Goal: Information Seeking & Learning: Understand process/instructions

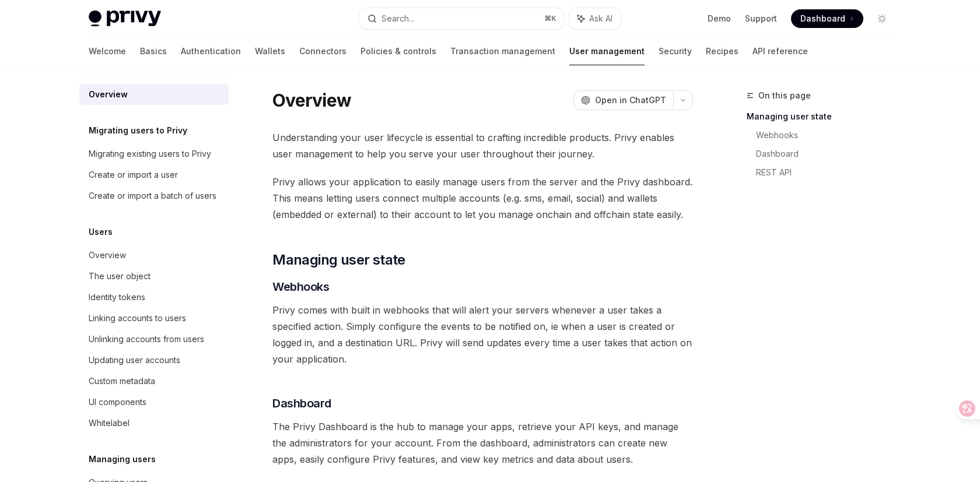
scroll to position [2, 0]
click at [722, 19] on link "Demo" at bounding box center [719, 19] width 23 height 12
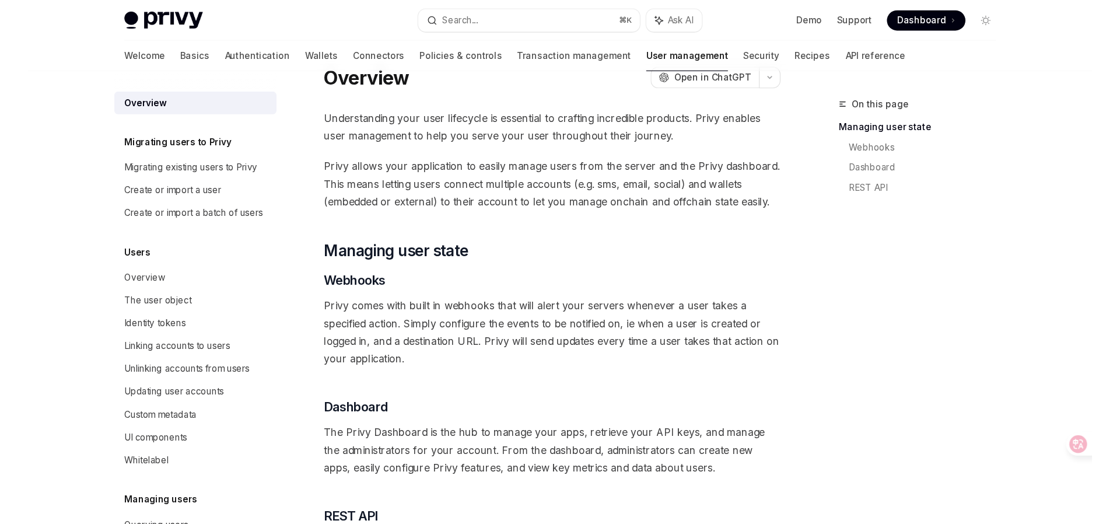
scroll to position [0, 0]
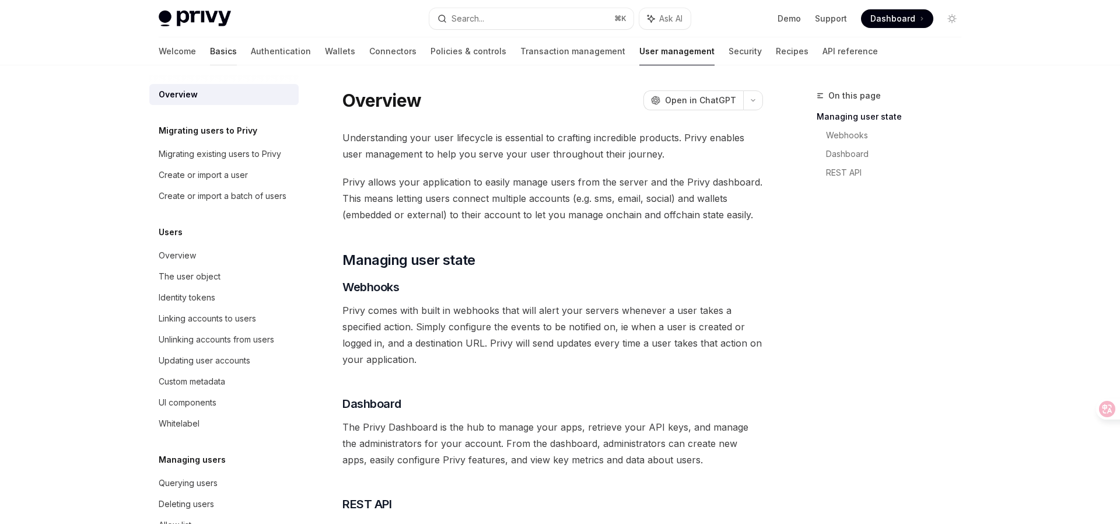
click at [210, 53] on link "Basics" at bounding box center [223, 51] width 27 height 28
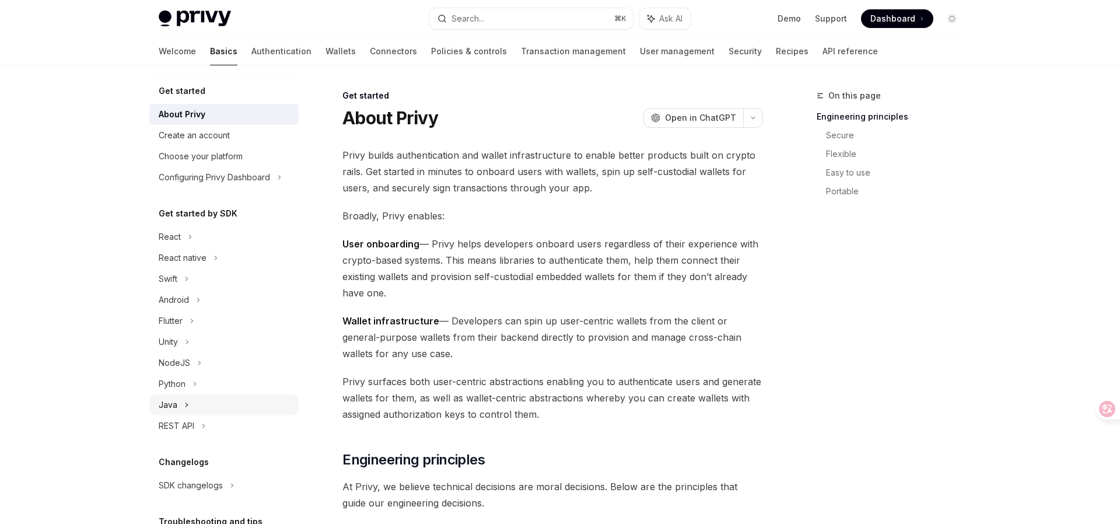
click at [174, 407] on div "Java" at bounding box center [168, 405] width 19 height 14
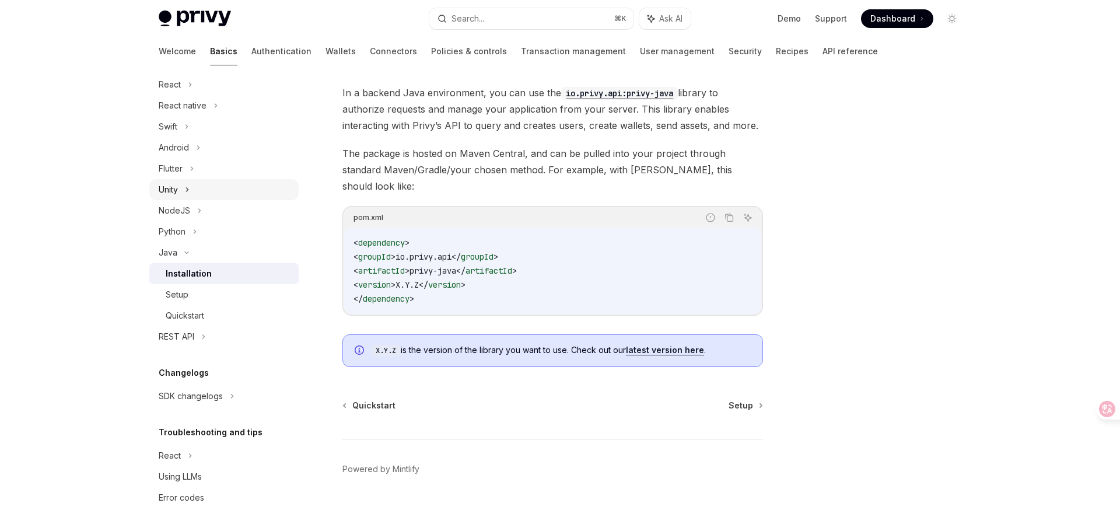
scroll to position [160, 0]
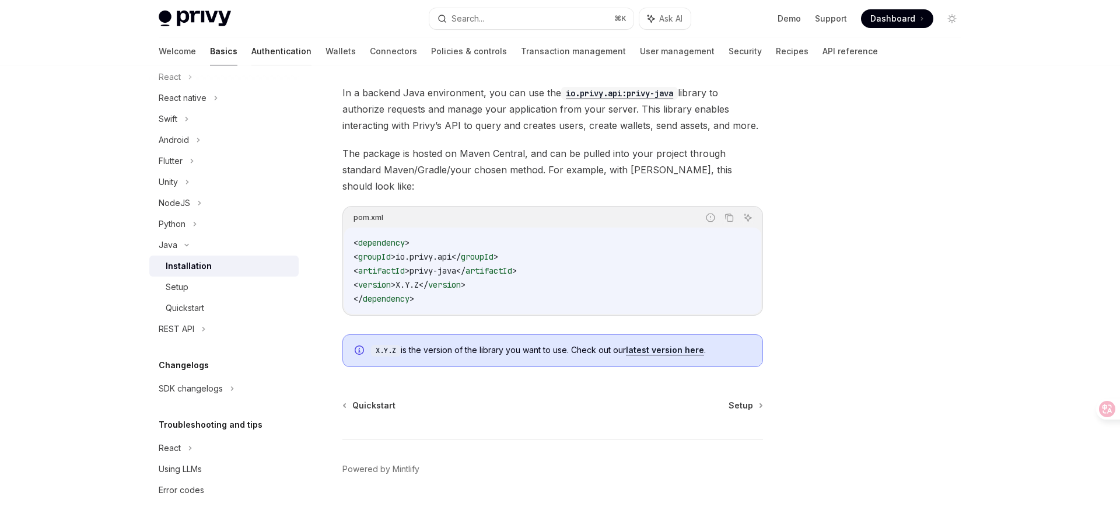
click at [251, 50] on link "Authentication" at bounding box center [281, 51] width 60 height 28
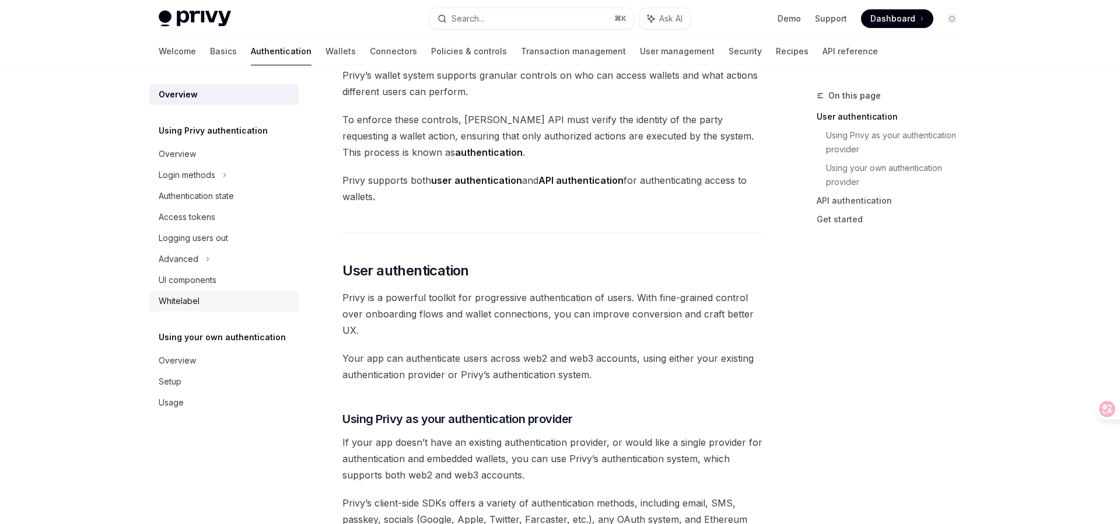
click at [198, 299] on div "Whitelabel" at bounding box center [179, 301] width 41 height 14
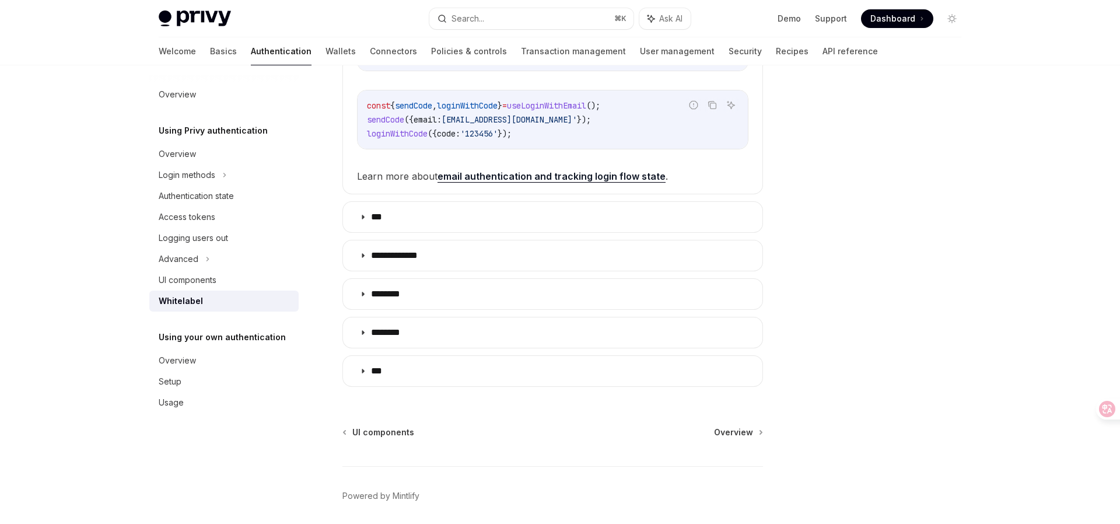
scroll to position [357, 0]
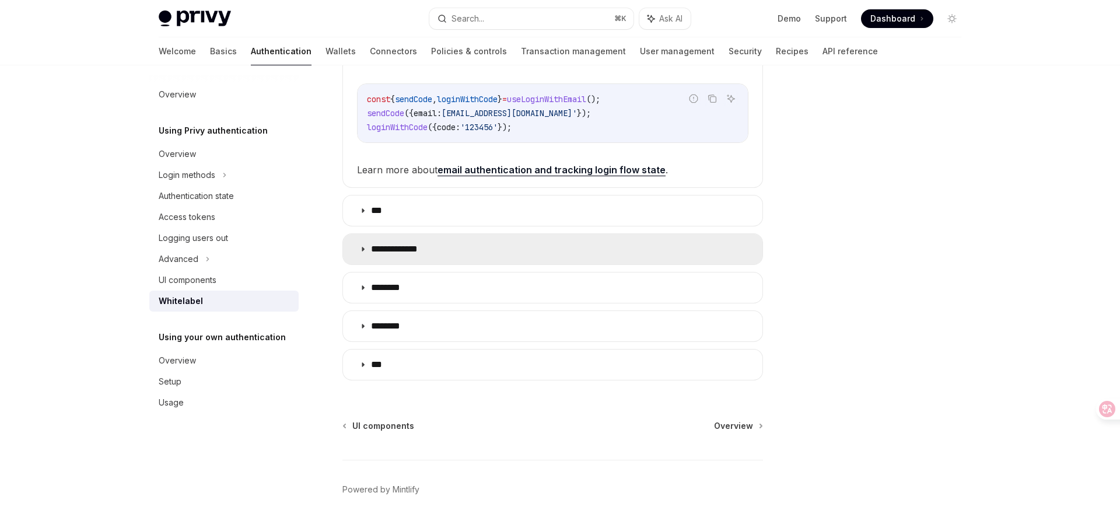
click at [438, 254] on summary "**********" at bounding box center [552, 249] width 419 height 30
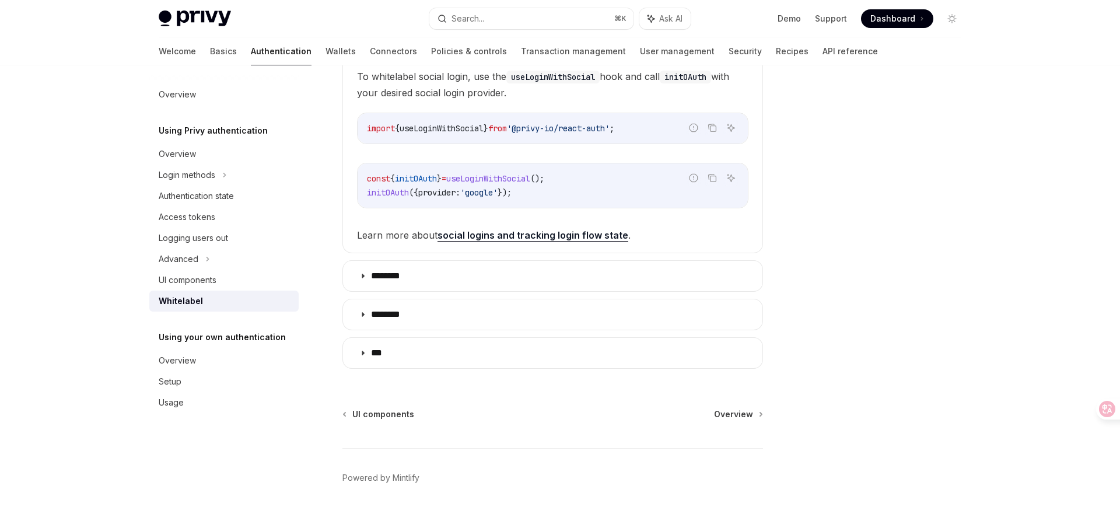
scroll to position [558, 0]
click at [189, 363] on div "Overview" at bounding box center [177, 361] width 37 height 14
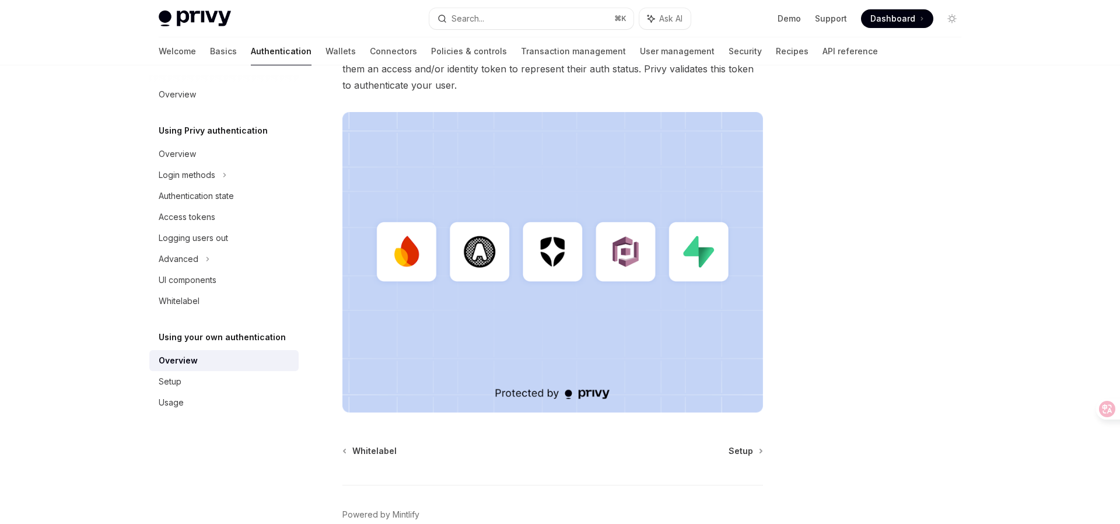
scroll to position [307, 0]
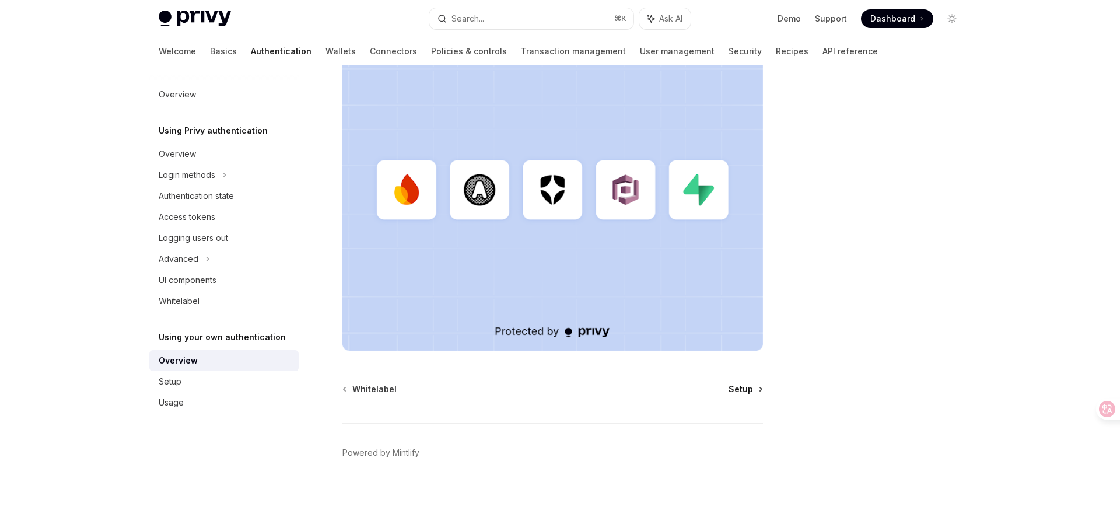
click at [748, 384] on span "Setup" at bounding box center [741, 389] width 25 height 12
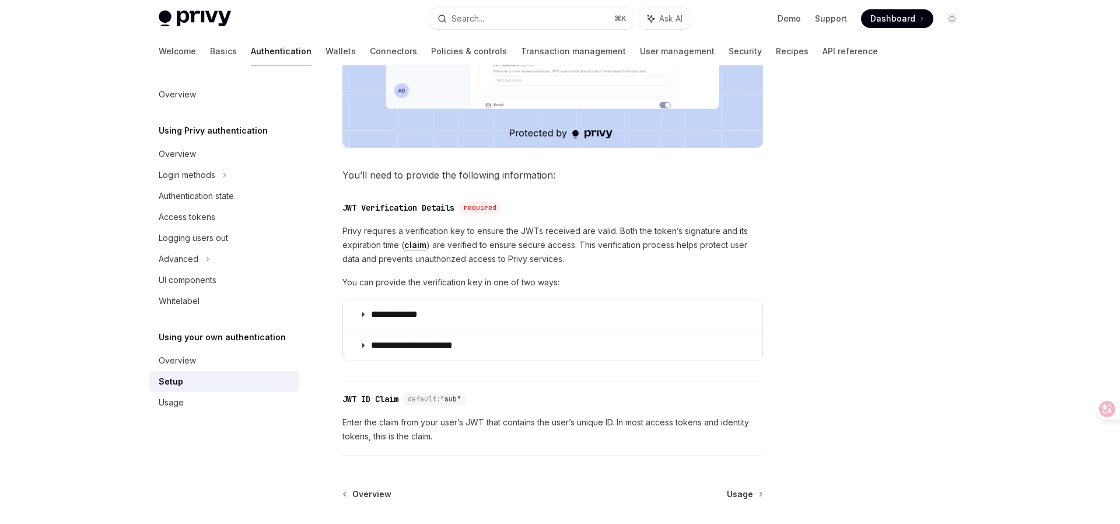
scroll to position [463, 0]
click at [980, 412] on icon at bounding box center [1098, 409] width 16 height 16
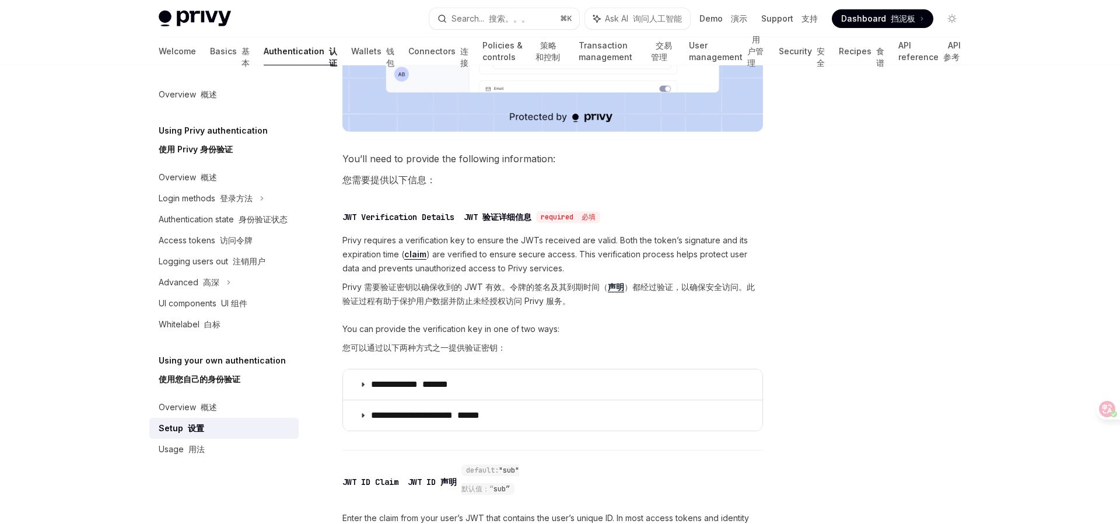
scroll to position [511, 0]
click at [201, 406] on font "概述" at bounding box center [209, 407] width 16 height 10
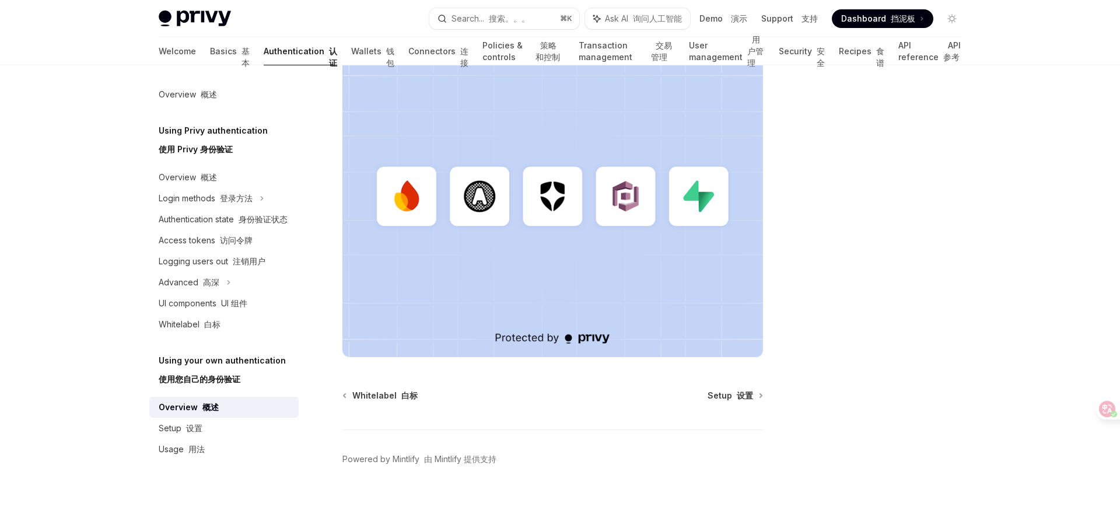
scroll to position [501, 0]
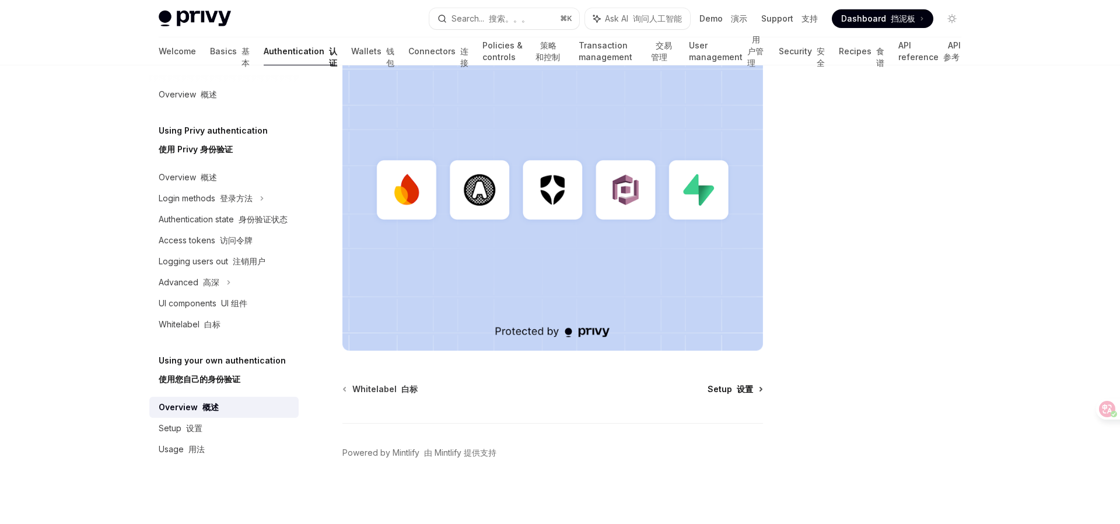
click at [743, 386] on font "设置" at bounding box center [745, 389] width 16 height 10
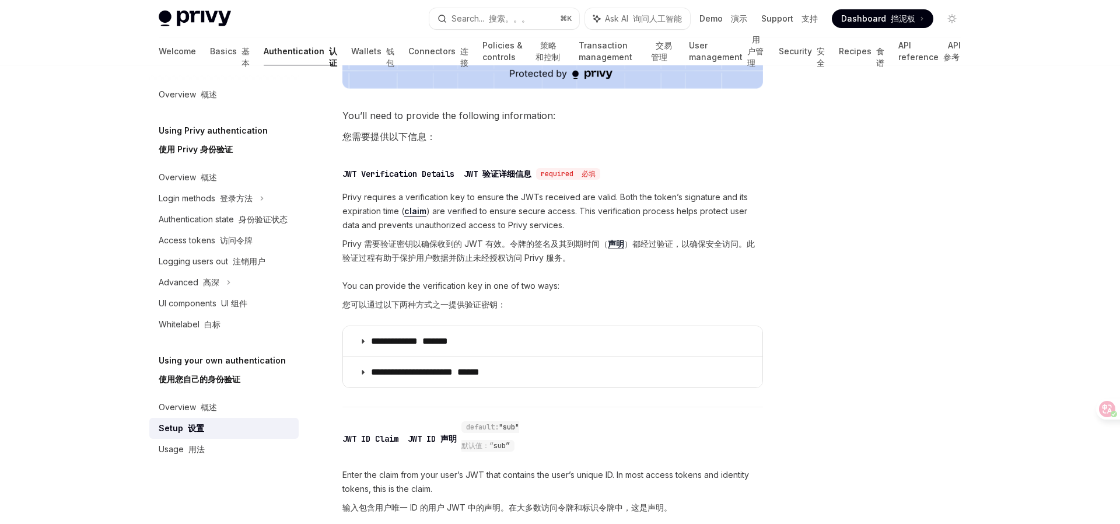
scroll to position [685, 0]
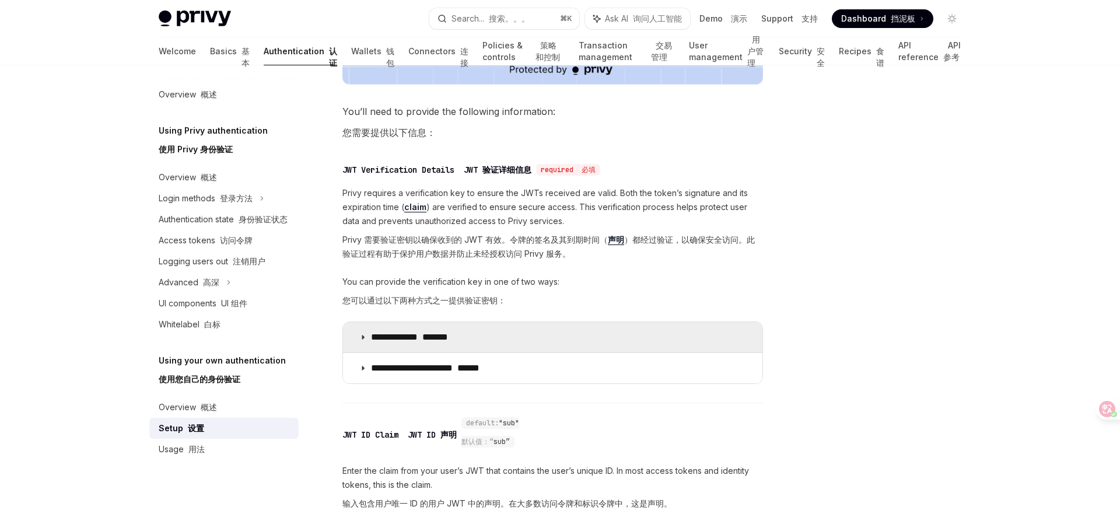
click at [366, 336] on summary "**********" at bounding box center [552, 337] width 419 height 30
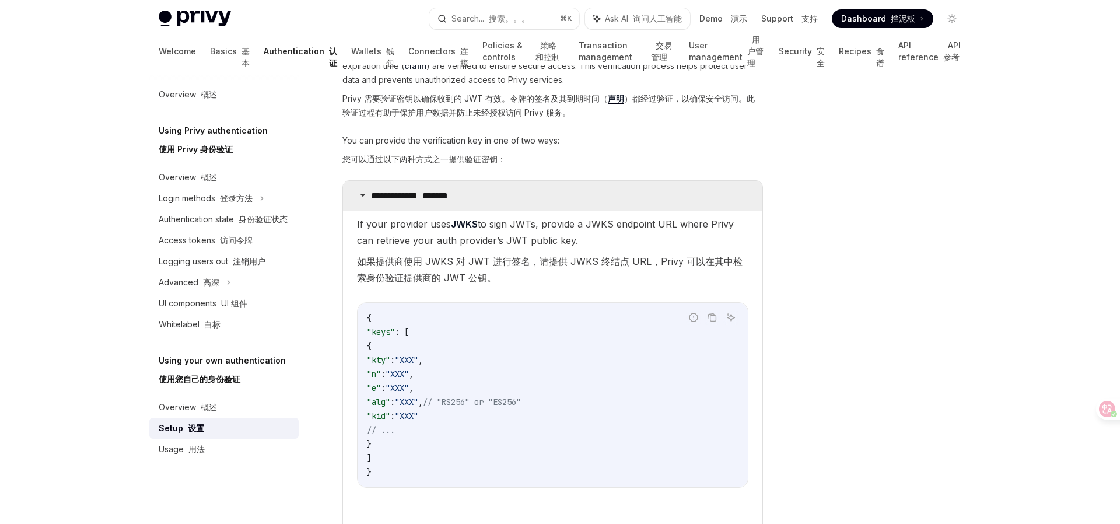
scroll to position [881, 0]
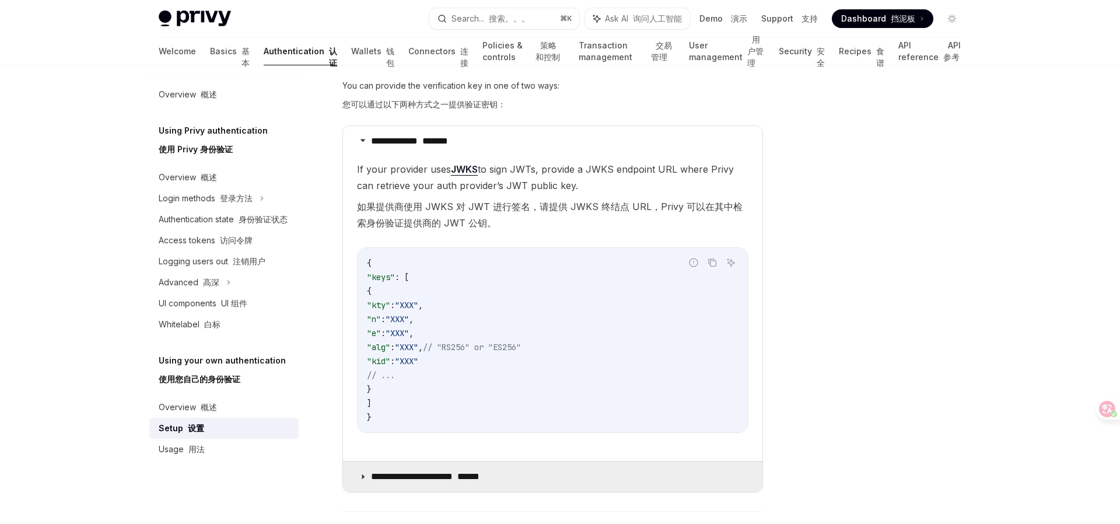
click at [457, 480] on font at bounding box center [455, 476] width 5 height 9
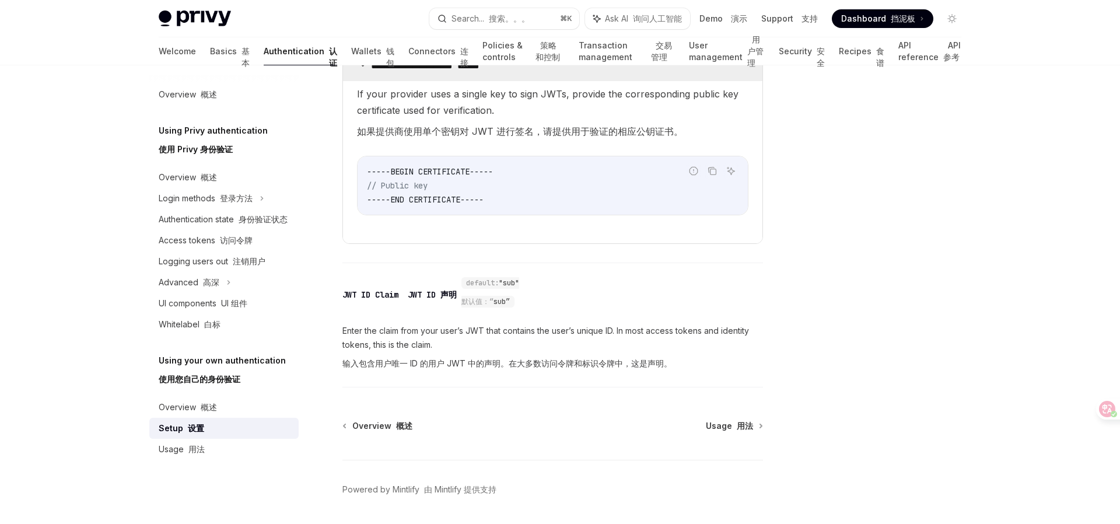
scroll to position [1298, 0]
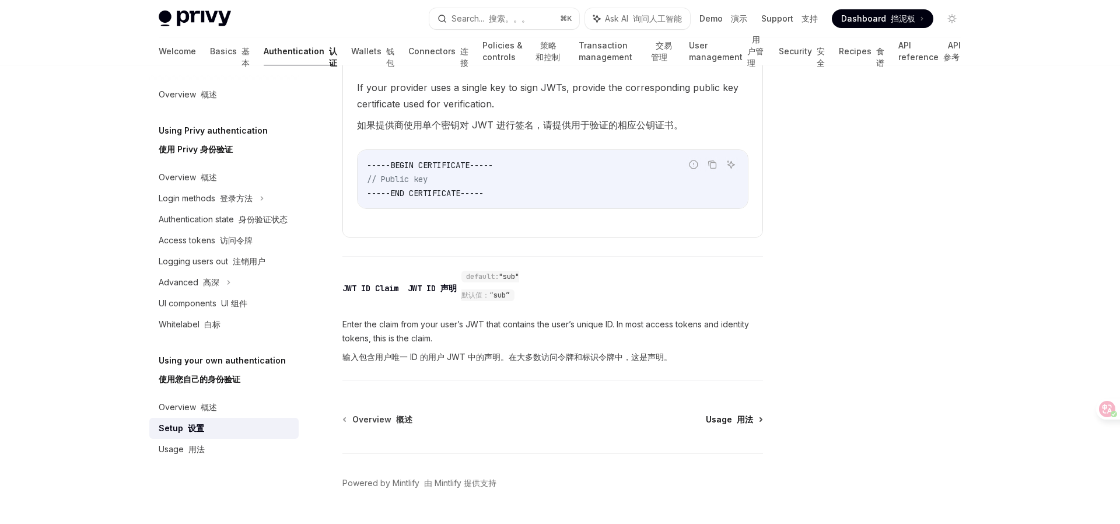
click at [733, 419] on font at bounding box center [734, 419] width 5 height 10
type textarea "*"
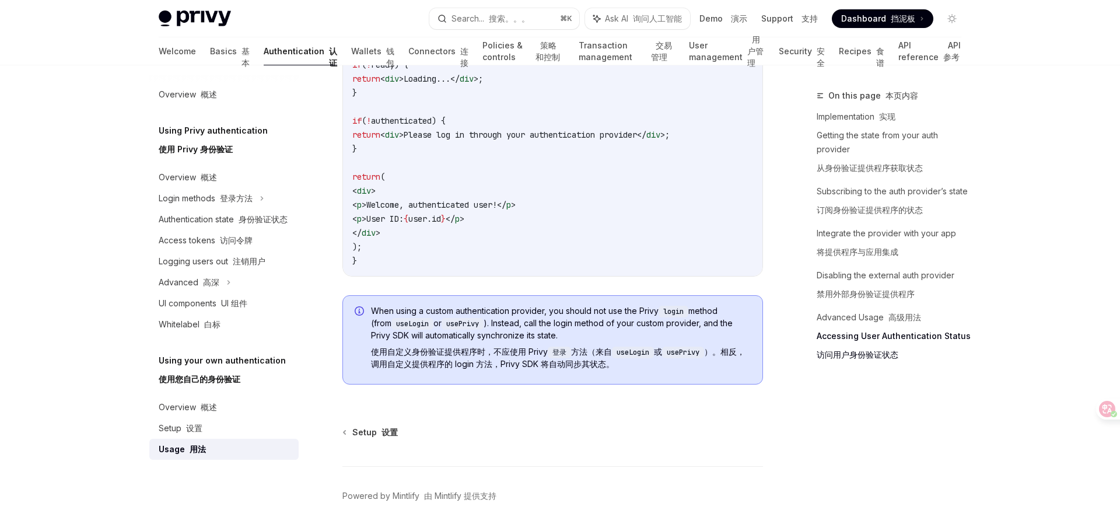
scroll to position [3245, 0]
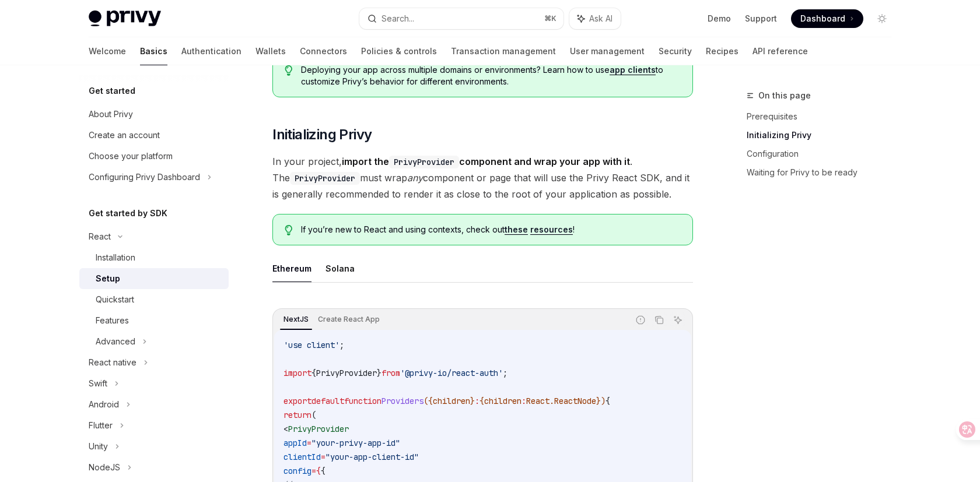
scroll to position [279, 0]
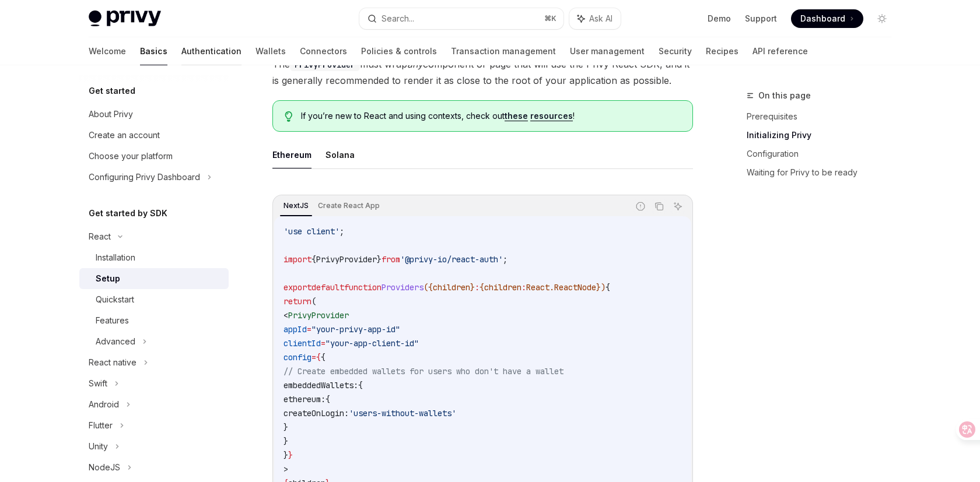
click at [181, 53] on link "Authentication" at bounding box center [211, 51] width 60 height 28
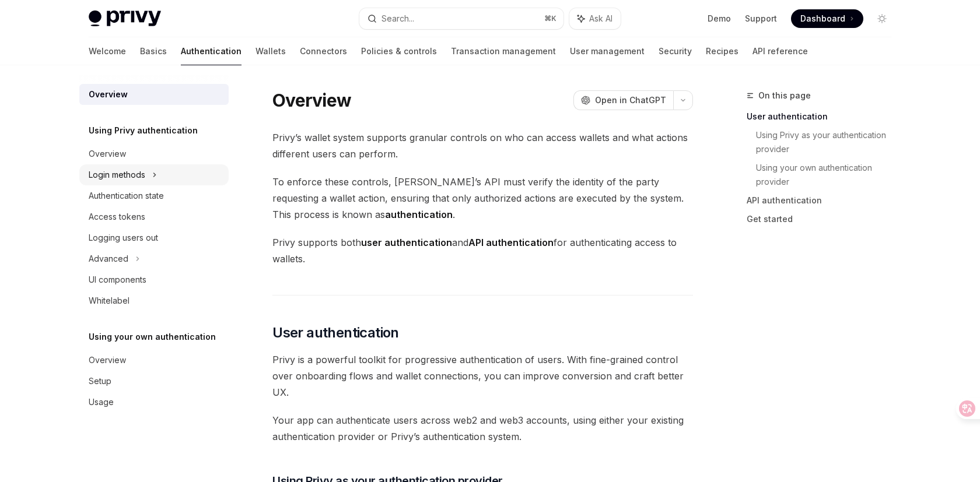
click at [152, 174] on div "Login methods" at bounding box center [153, 175] width 149 height 21
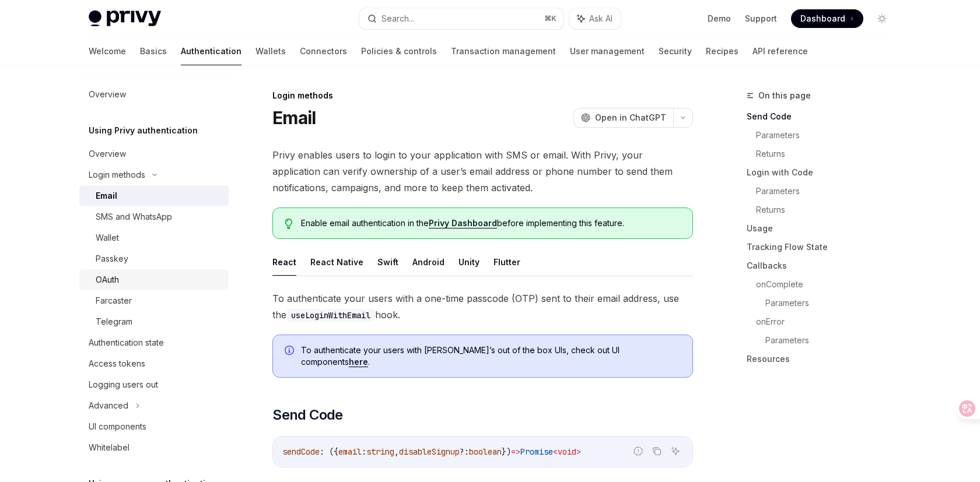
click at [120, 280] on div "OAuth" at bounding box center [159, 280] width 126 height 14
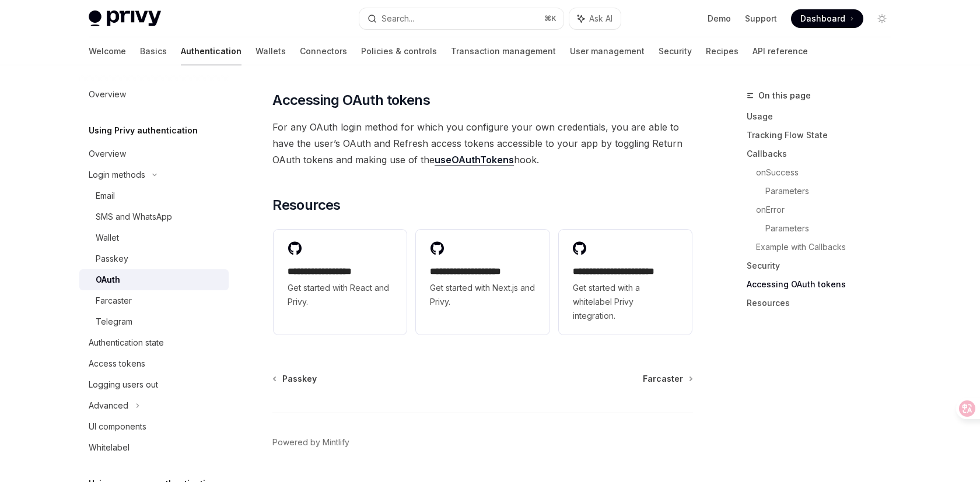
scroll to position [2596, 0]
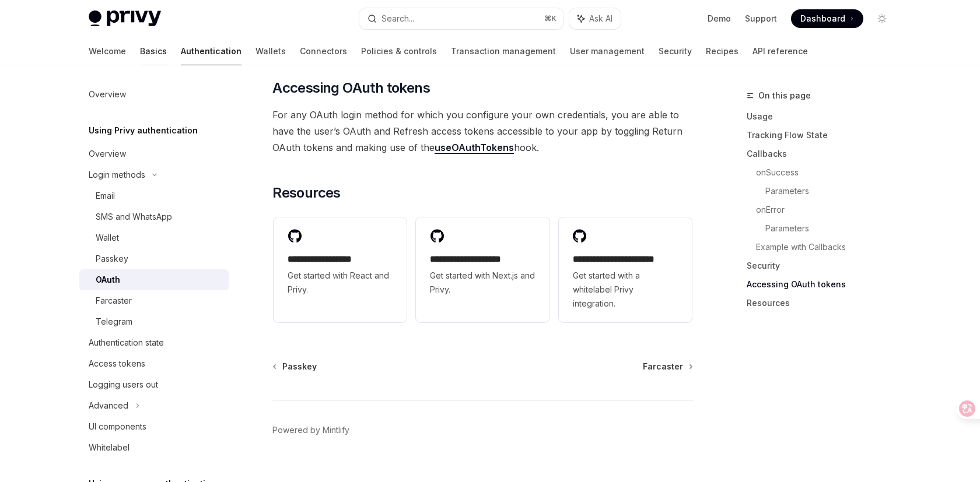
click at [140, 50] on link "Basics" at bounding box center [153, 51] width 27 height 28
type textarea "*"
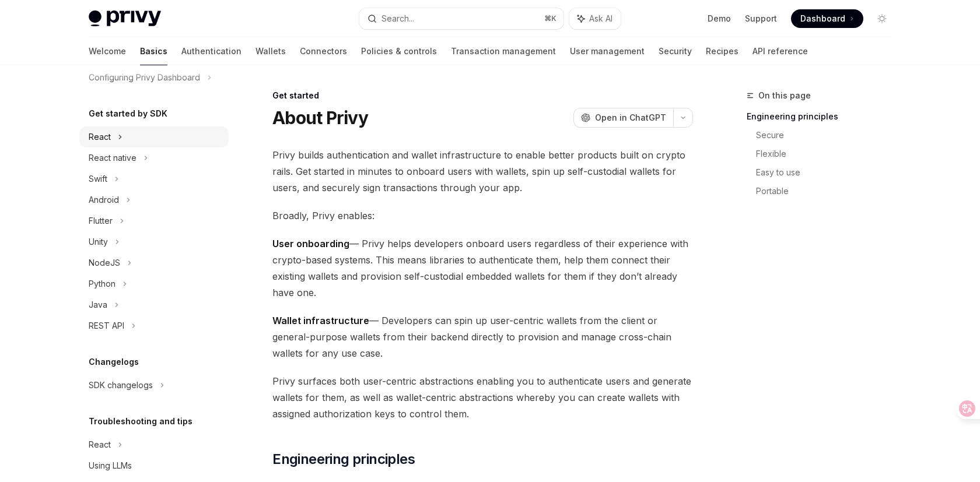
scroll to position [138, 0]
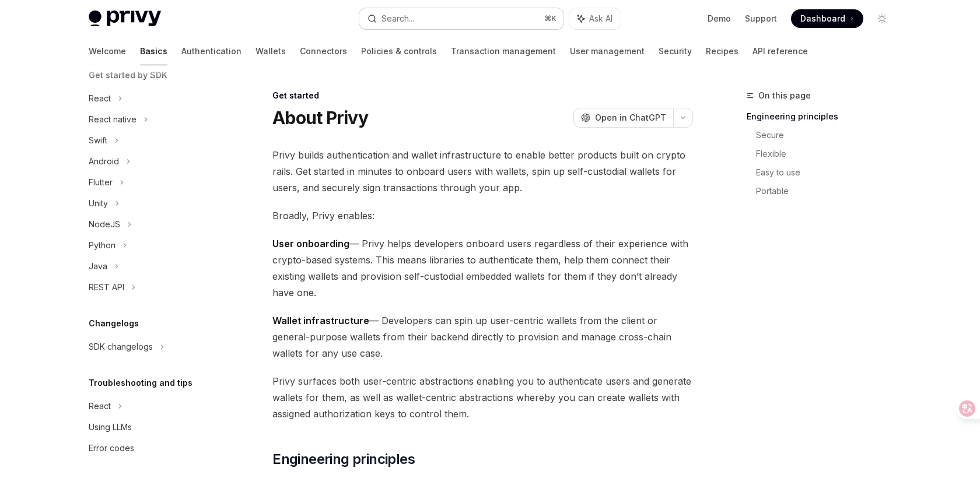
click at [432, 17] on button "Search... ⌘ K" at bounding box center [461, 18] width 204 height 21
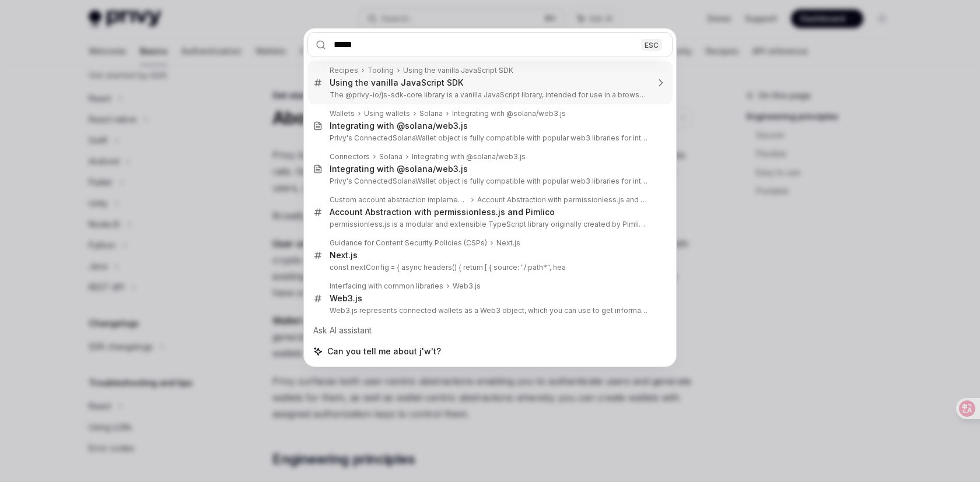
type input "***"
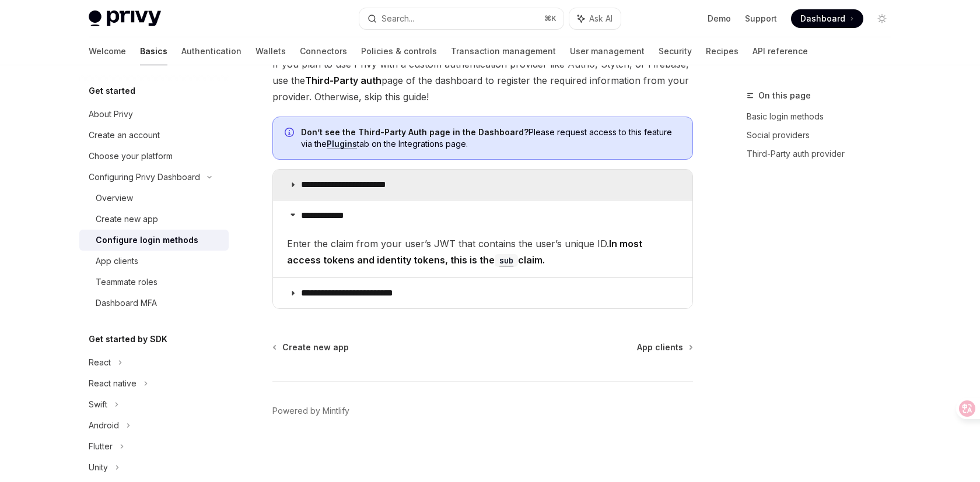
click at [385, 190] on p "**********" at bounding box center [354, 185] width 107 height 12
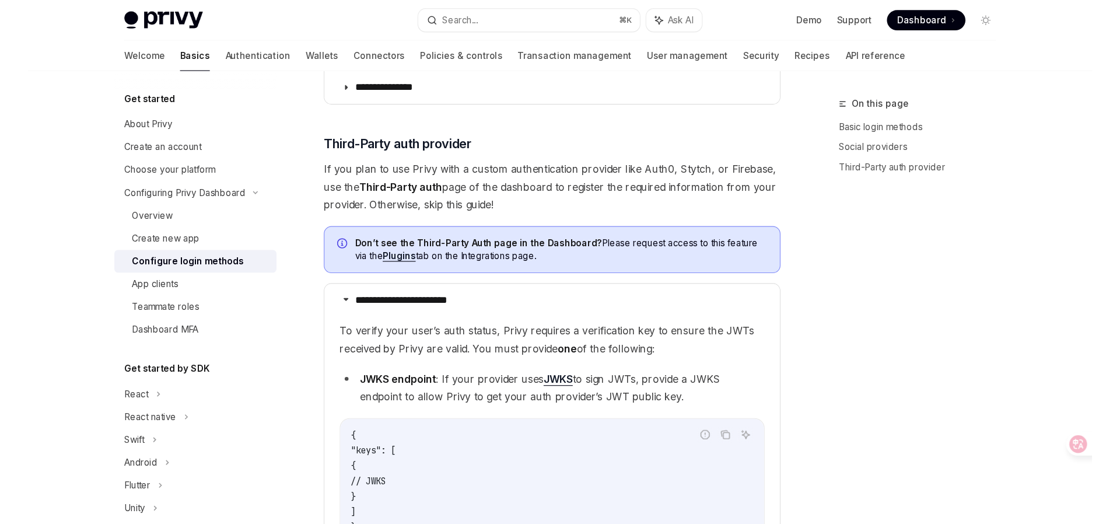
scroll to position [592, 0]
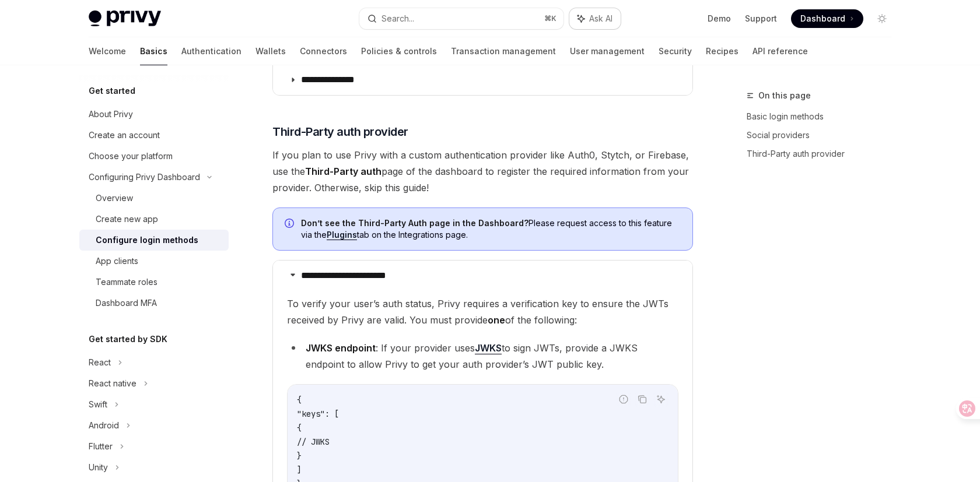
type textarea "*"
